Goal: Register for event/course

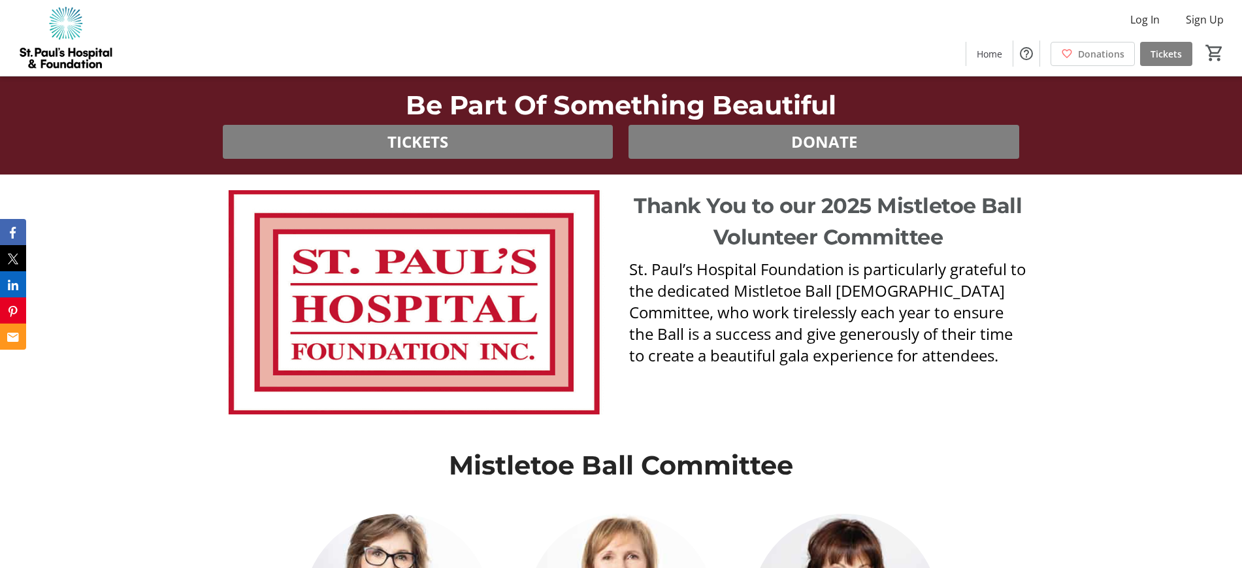
scroll to position [3838, 0]
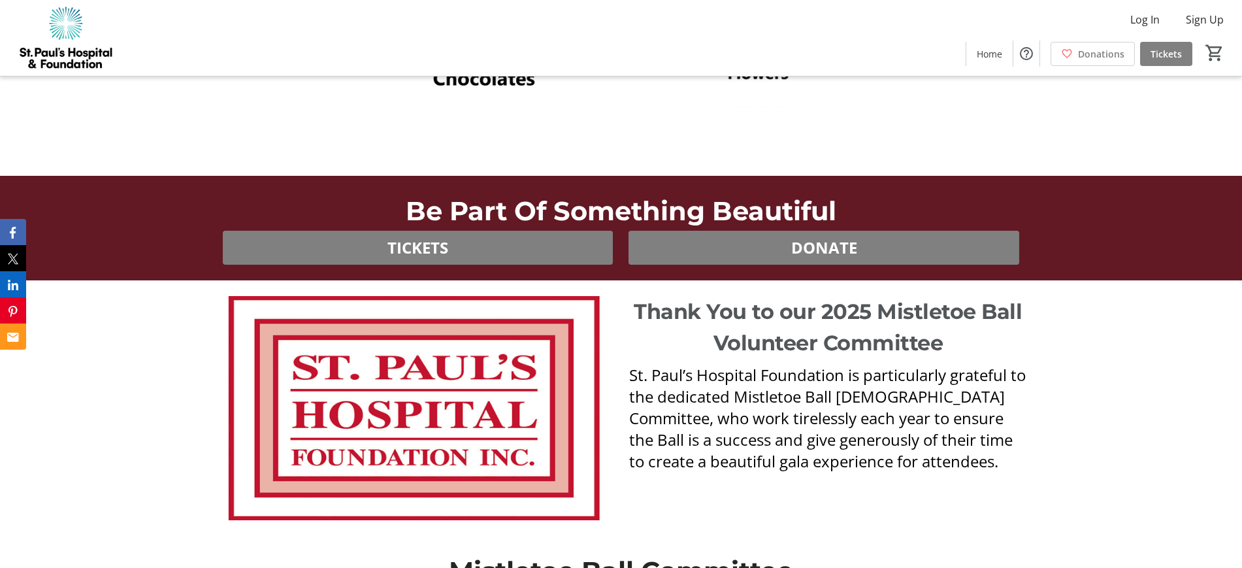
click at [500, 404] on img at bounding box center [414, 408] width 399 height 224
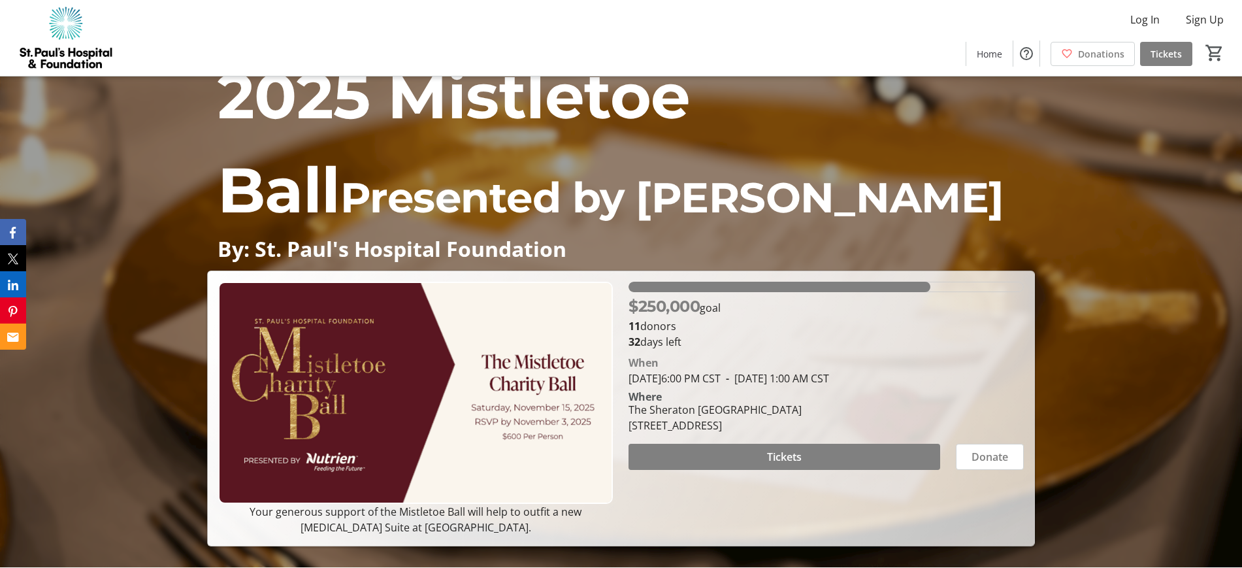
scroll to position [0, 0]
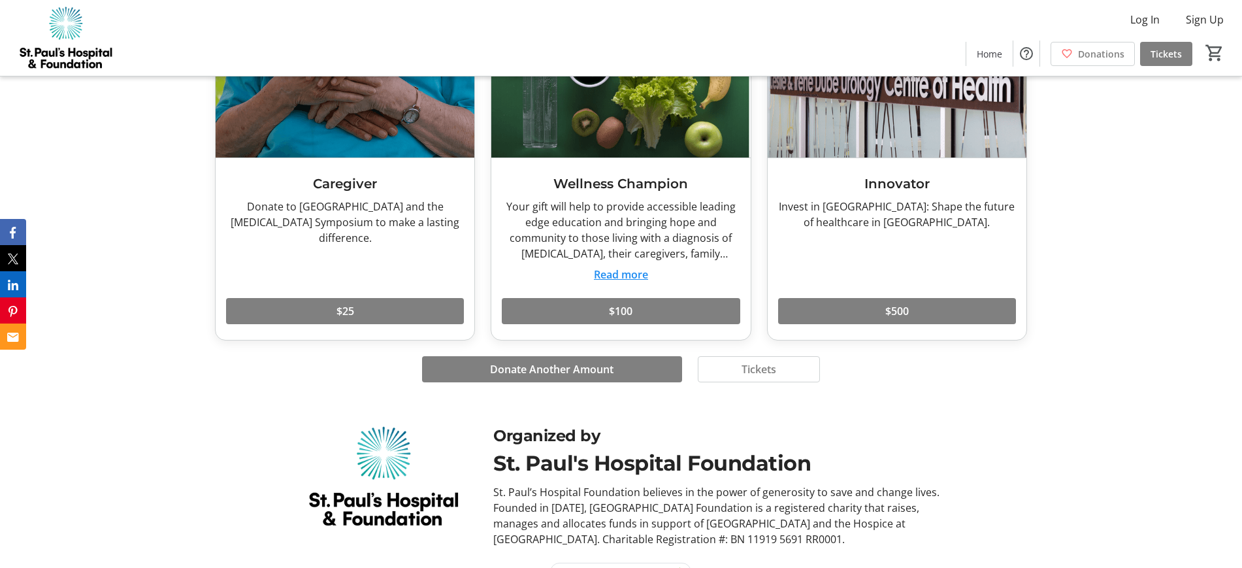
scroll to position [2602, 0]
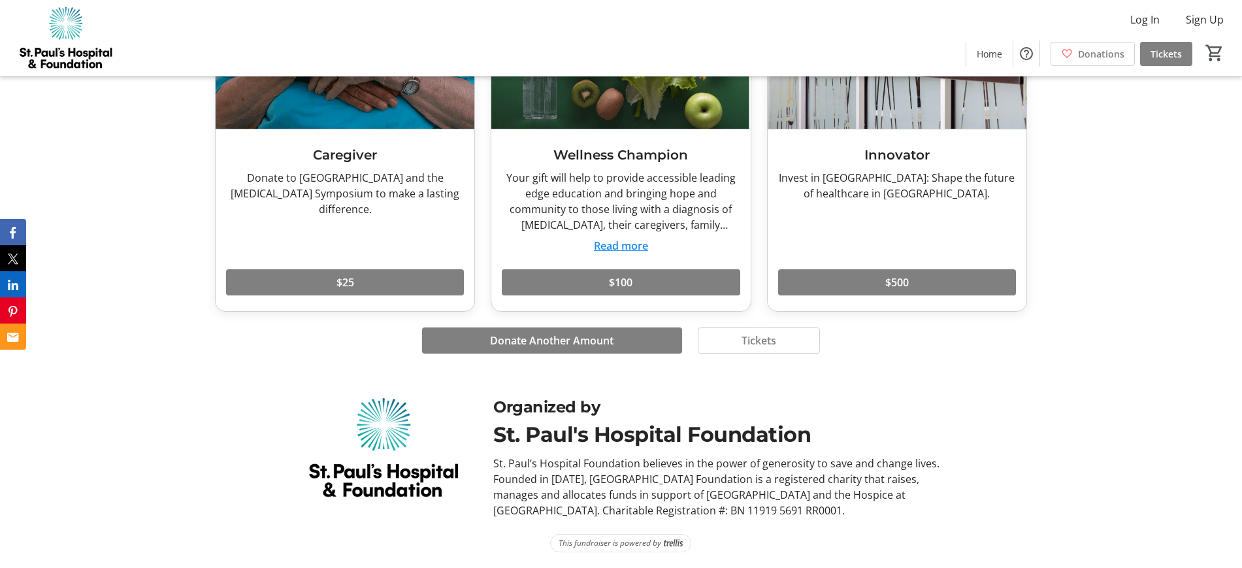
click at [644, 441] on div "St. Paul's Hospital Foundation" at bounding box center [722, 434] width 458 height 31
click at [620, 441] on div "St. Paul's Hospital Foundation" at bounding box center [722, 434] width 458 height 31
click at [553, 500] on div "St. Paul’s Hospital Foundation believes in the power of generosity to save and …" at bounding box center [722, 486] width 458 height 63
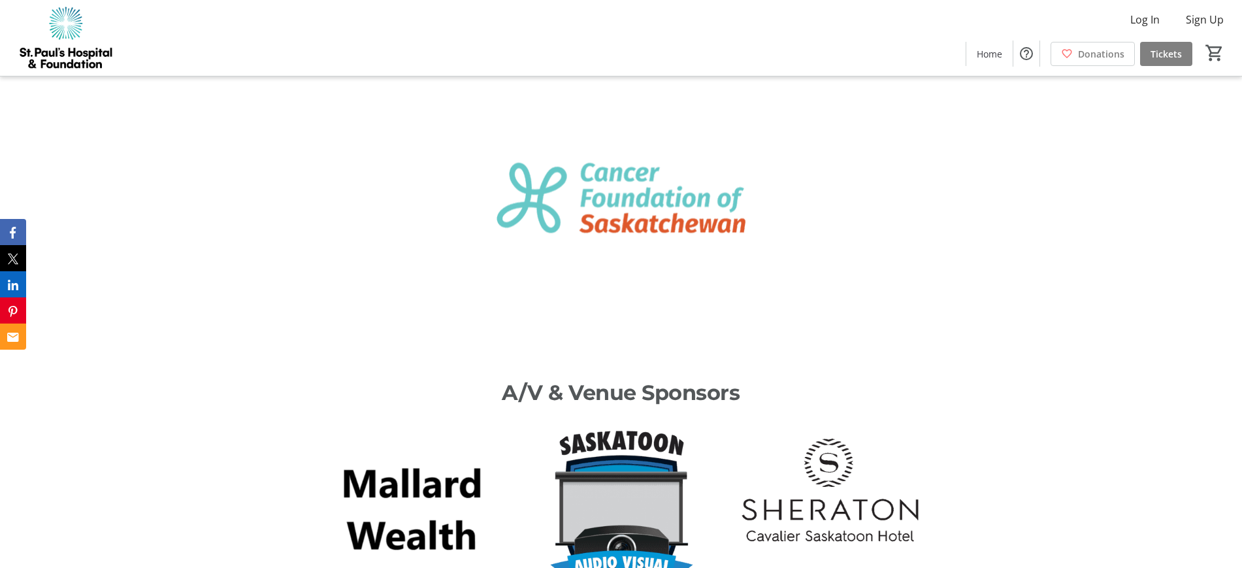
scroll to position [642, 0]
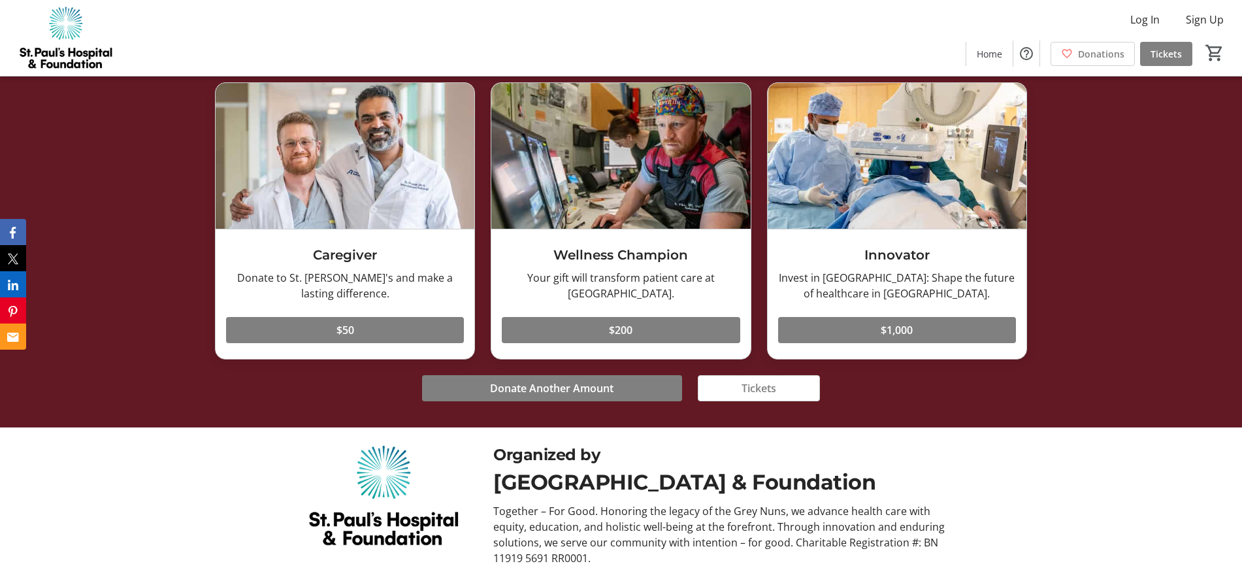
scroll to position [5376, 0]
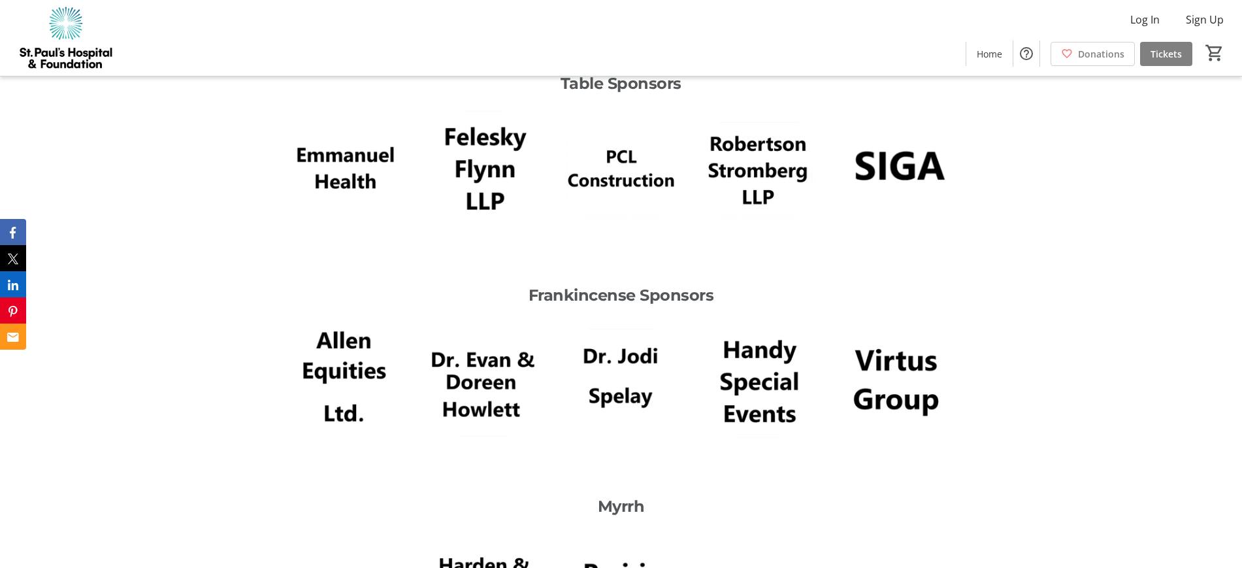
scroll to position [3335, 0]
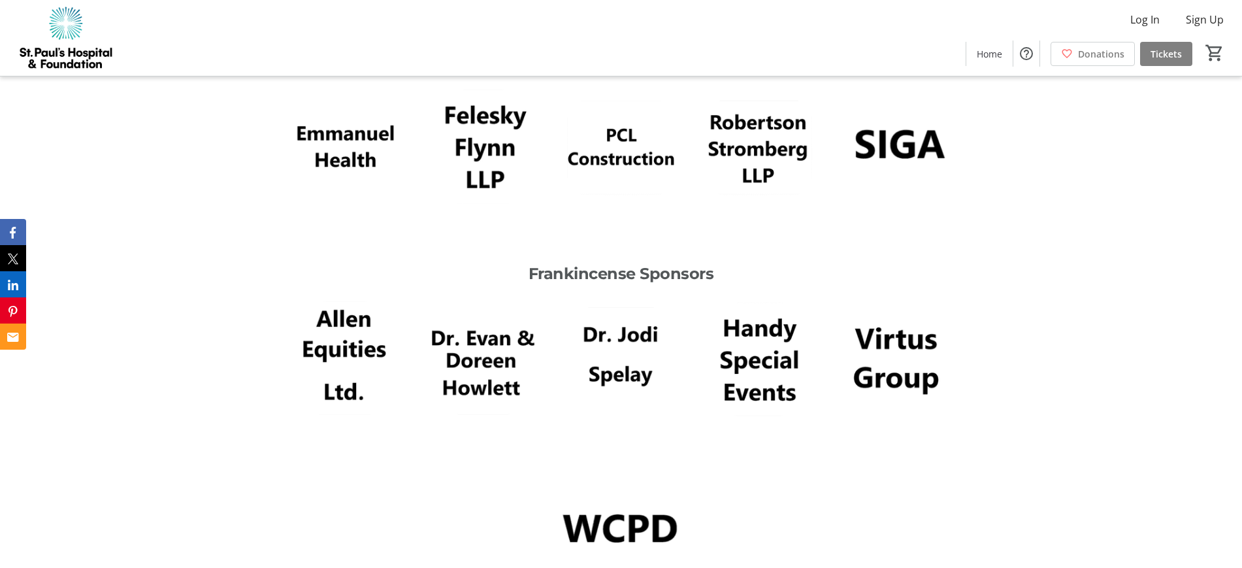
scroll to position [3348, 0]
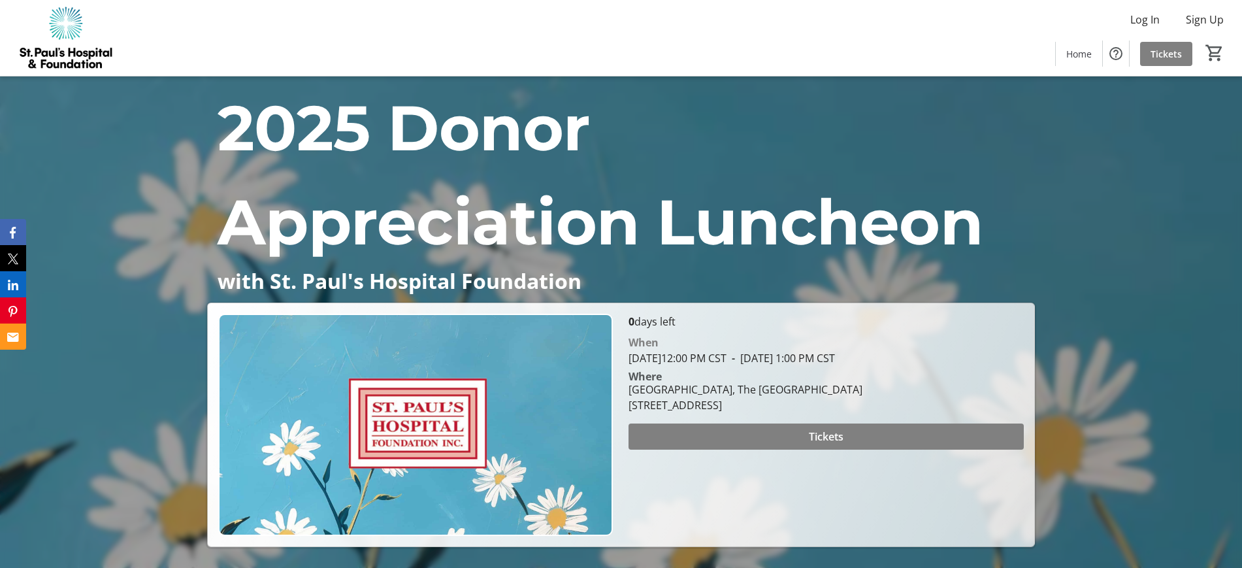
scroll to position [444, 0]
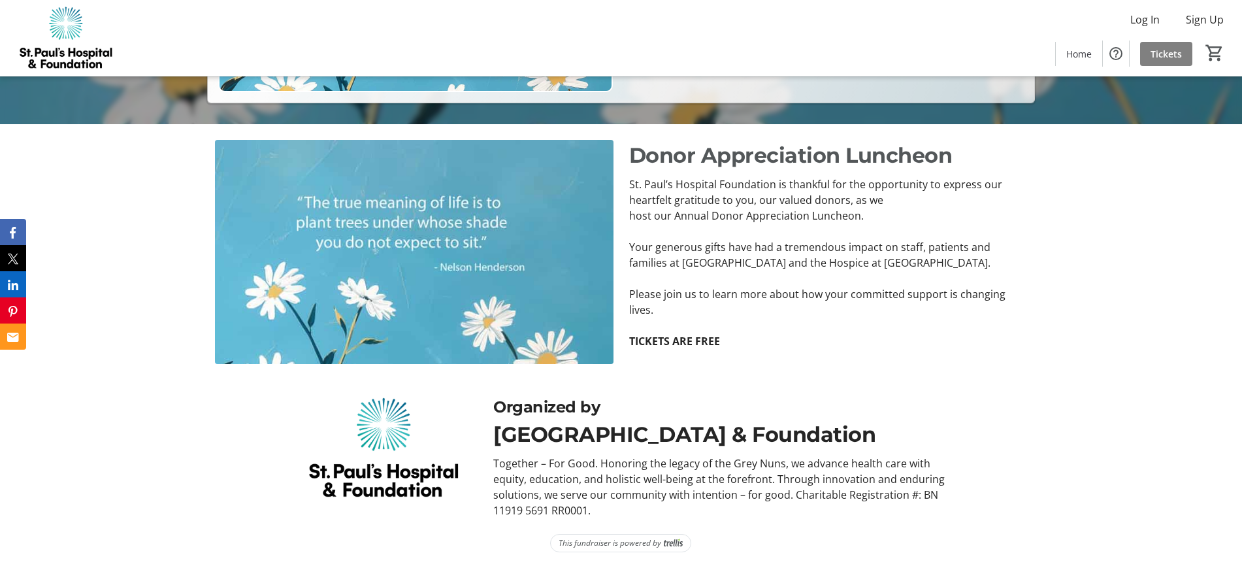
click at [489, 259] on img at bounding box center [414, 252] width 399 height 224
click at [688, 334] on strong "TICKETS ARE FREE" at bounding box center [674, 341] width 91 height 14
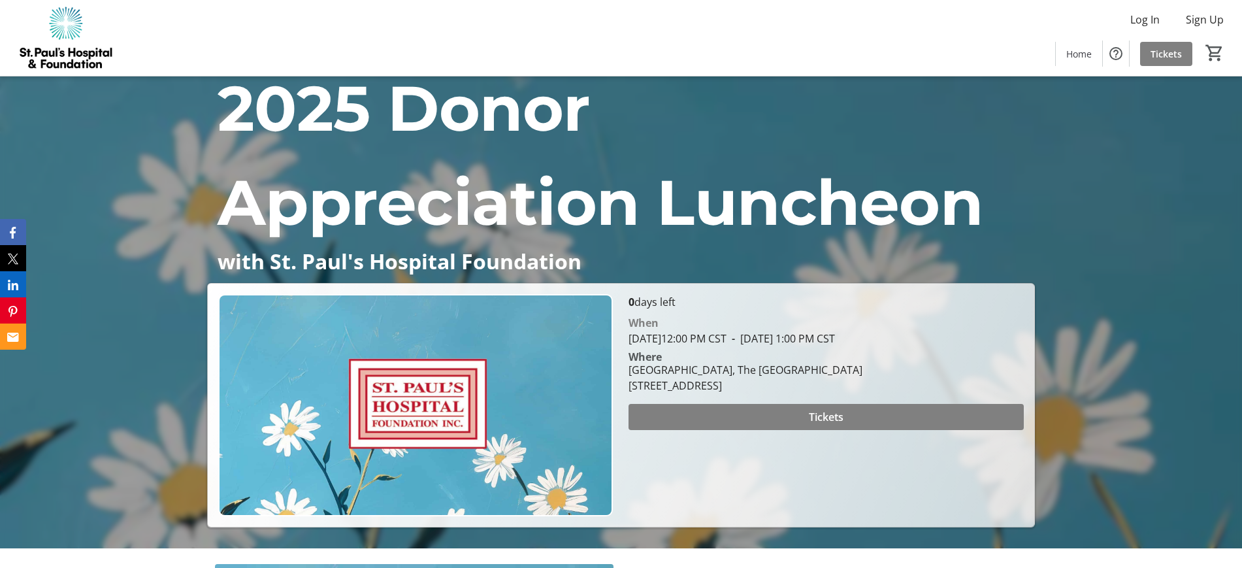
scroll to position [0, 0]
